Goal: Task Accomplishment & Management: Use online tool/utility

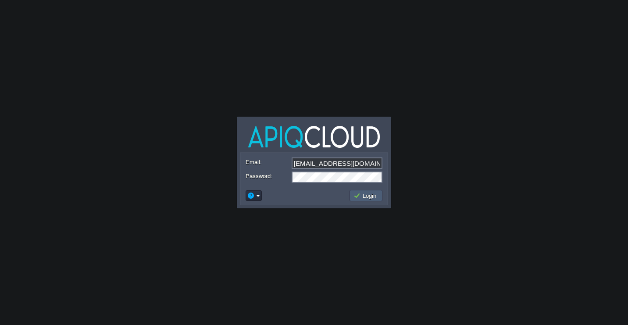
click at [368, 192] on button "Login" at bounding box center [366, 196] width 25 height 8
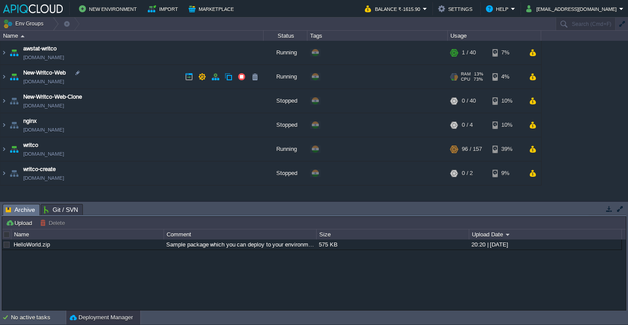
click at [160, 71] on td "New-Writco-Web [DOMAIN_NAME]" at bounding box center [131, 77] width 263 height 24
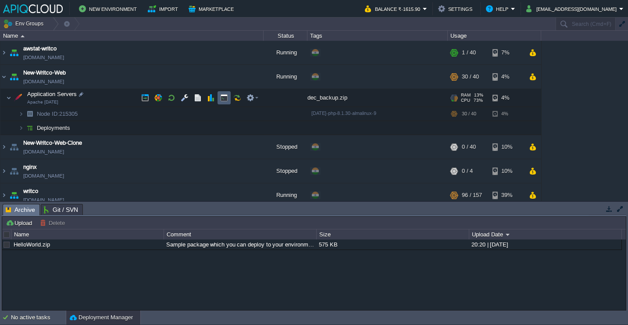
click at [222, 98] on button "button" at bounding box center [224, 98] width 8 height 8
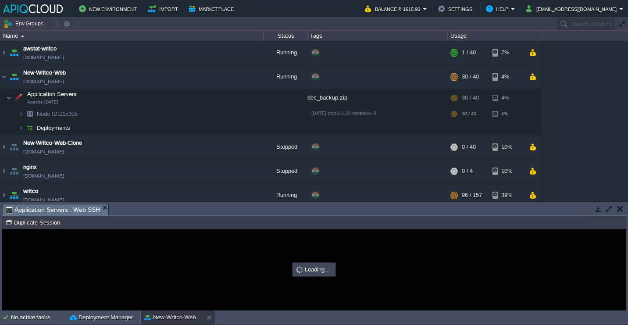
type input "#000000"
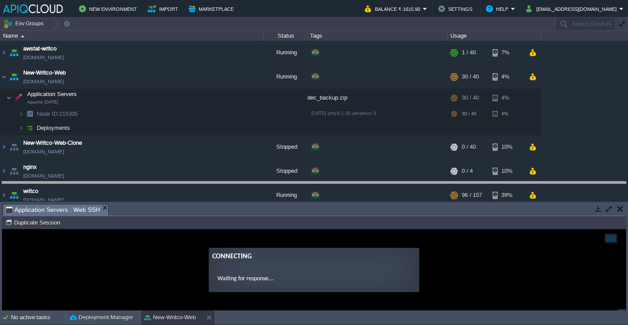
drag, startPoint x: 401, startPoint y: 209, endPoint x: 419, endPoint y: 134, distance: 77.2
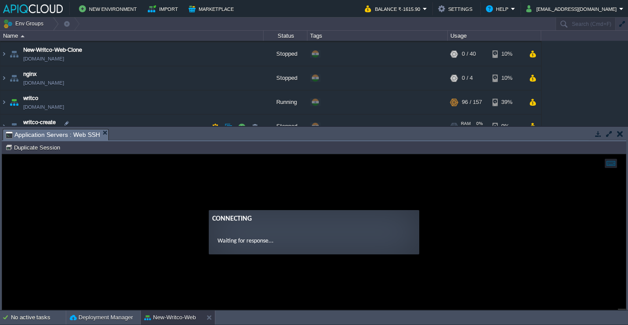
scroll to position [106, 0]
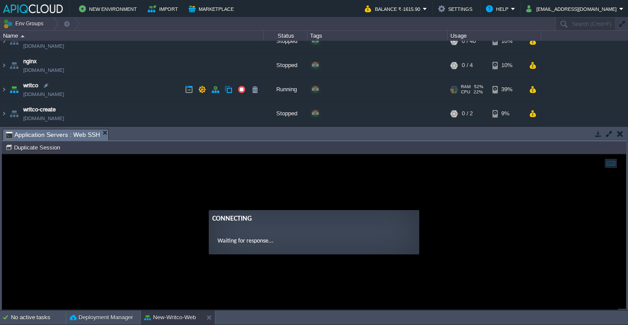
click at [157, 93] on td "writco [DOMAIN_NAME]" at bounding box center [131, 90] width 263 height 24
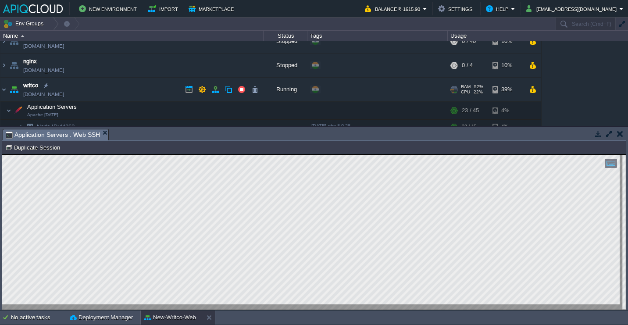
click at [157, 93] on td "writco [DOMAIN_NAME]" at bounding box center [131, 90] width 263 height 24
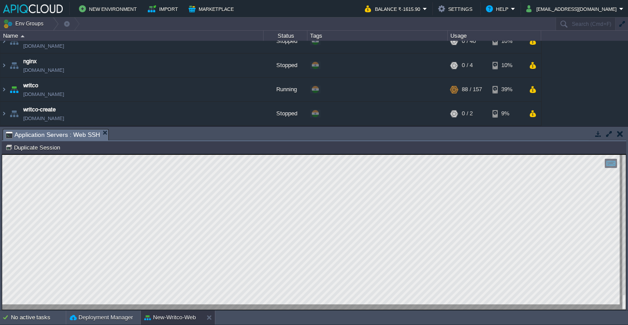
click at [620, 134] on button "button" at bounding box center [620, 134] width 6 height 8
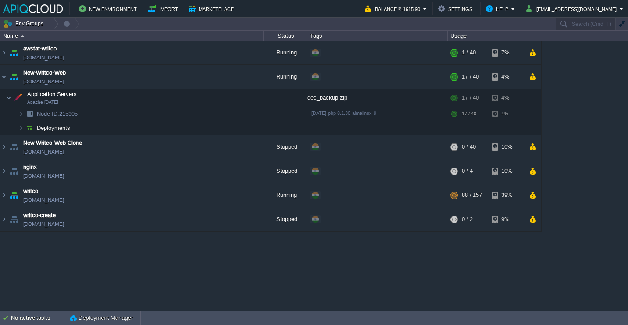
scroll to position [0, 0]
click at [140, 74] on td "New-Writco-Web [DOMAIN_NAME]" at bounding box center [131, 77] width 263 height 24
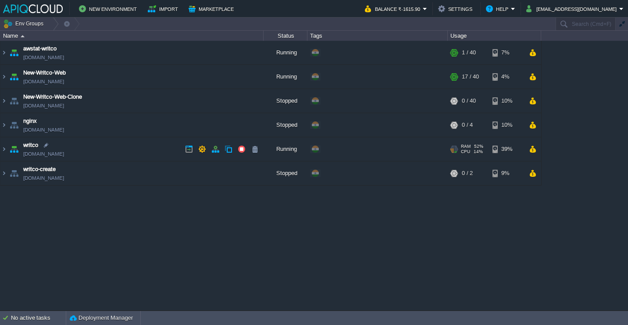
click at [130, 154] on td "writco [DOMAIN_NAME]" at bounding box center [131, 149] width 263 height 24
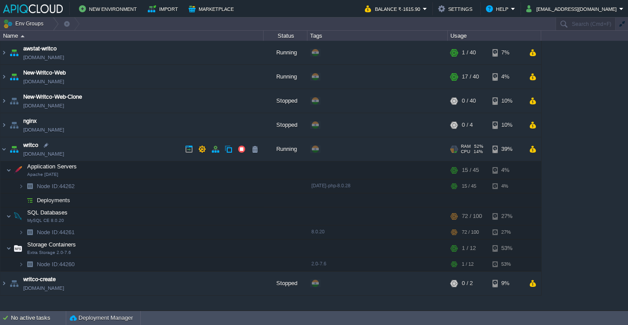
click at [130, 154] on td "writco [DOMAIN_NAME]" at bounding box center [131, 149] width 263 height 24
